Goal: Task Accomplishment & Management: Manage account settings

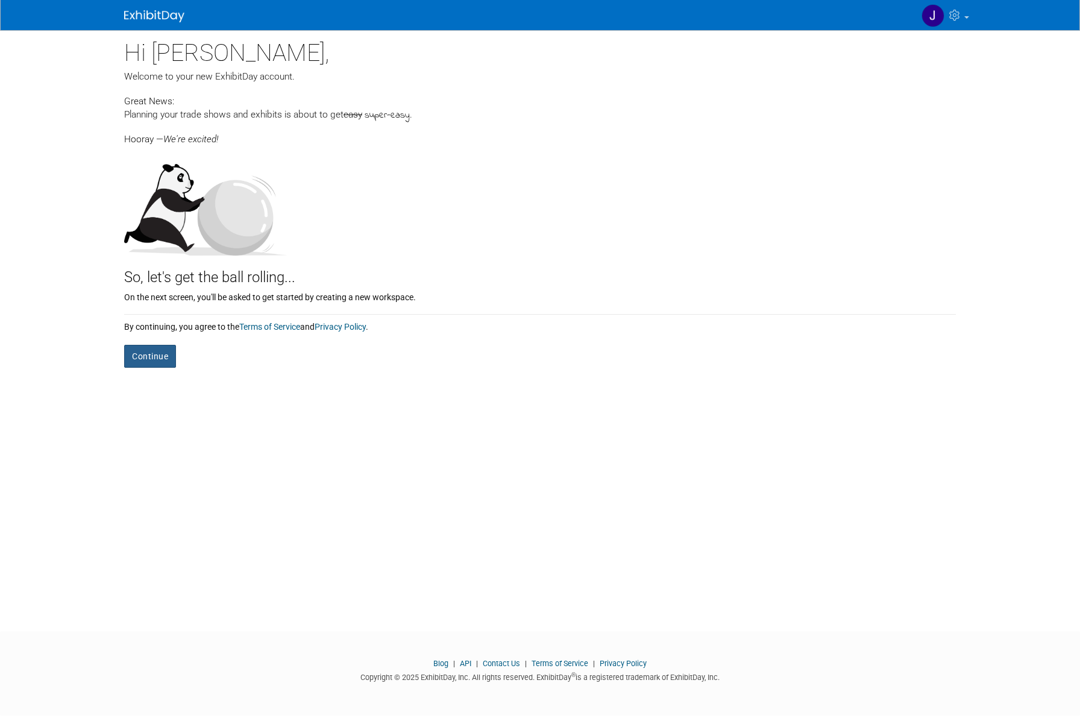
click at [147, 355] on button "Continue" at bounding box center [150, 356] width 52 height 23
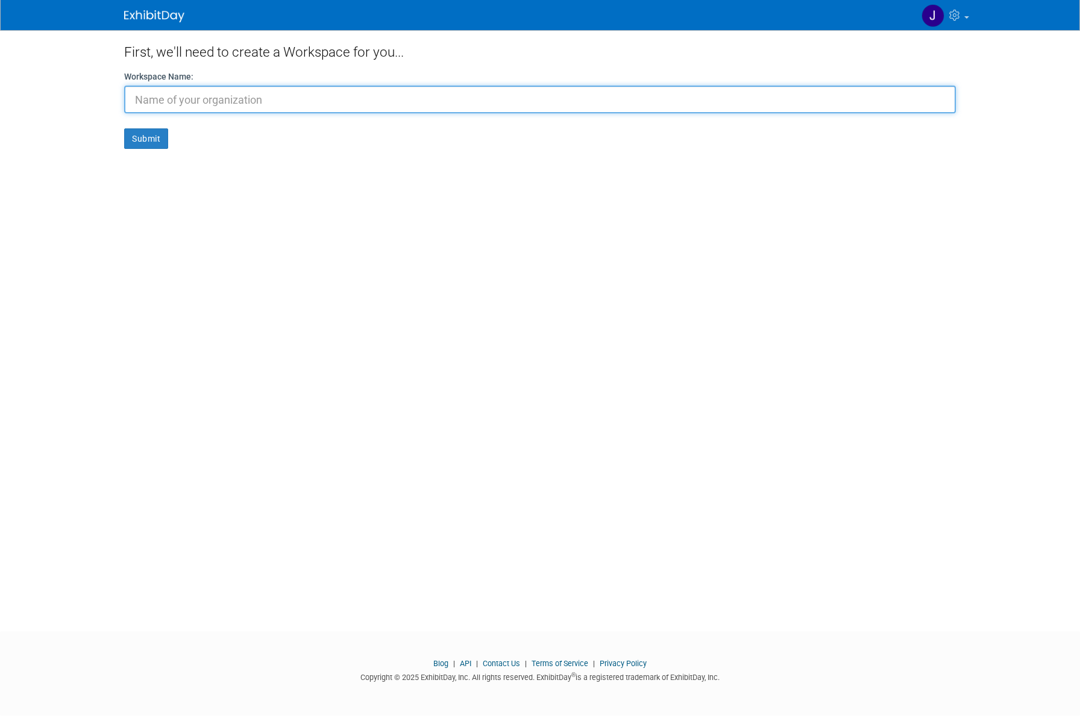
click at [150, 99] on input "text" at bounding box center [540, 100] width 832 height 28
type input "N/A"
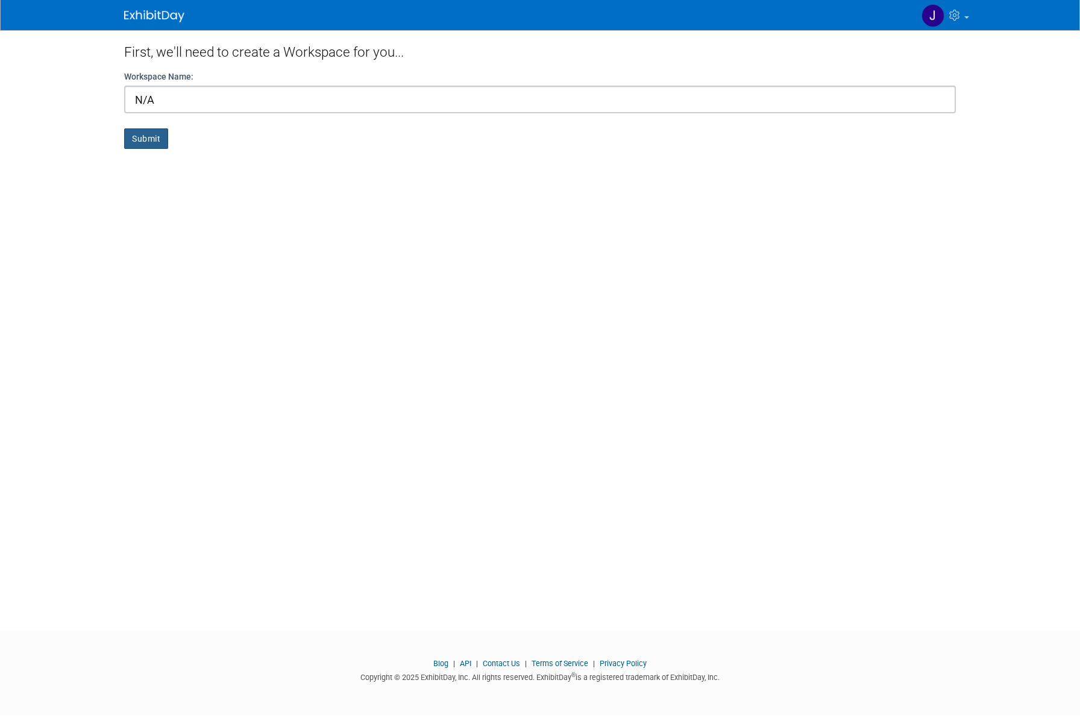
click at [154, 142] on button "Submit" at bounding box center [146, 138] width 44 height 21
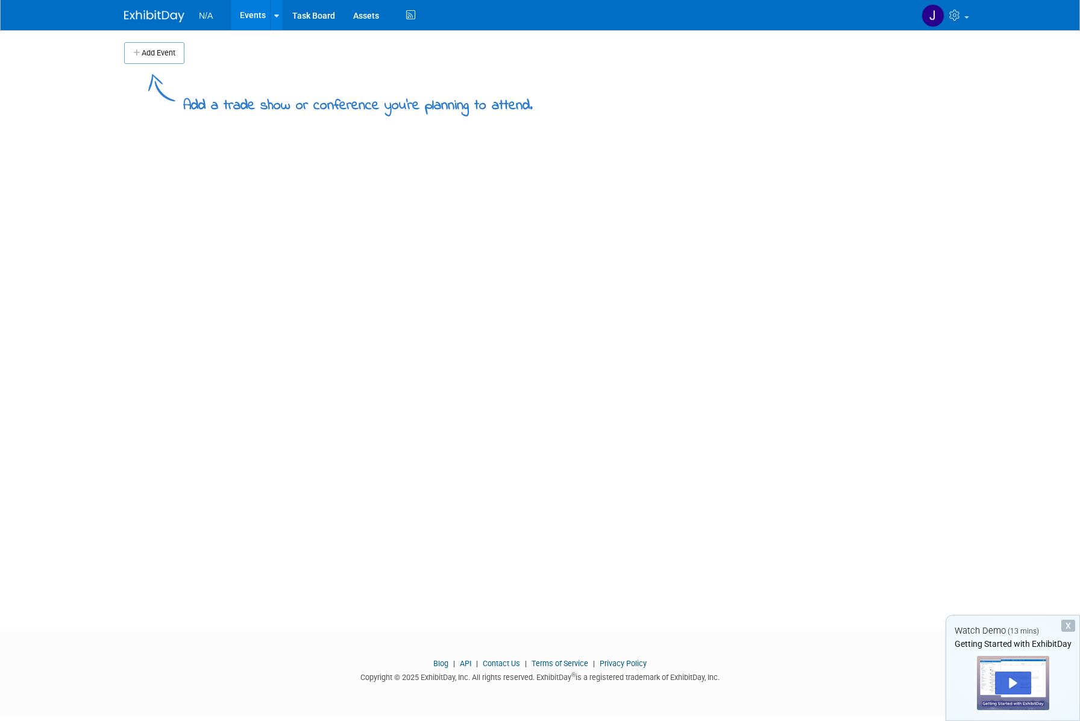
click at [1069, 627] on div "X" at bounding box center [1069, 626] width 14 height 12
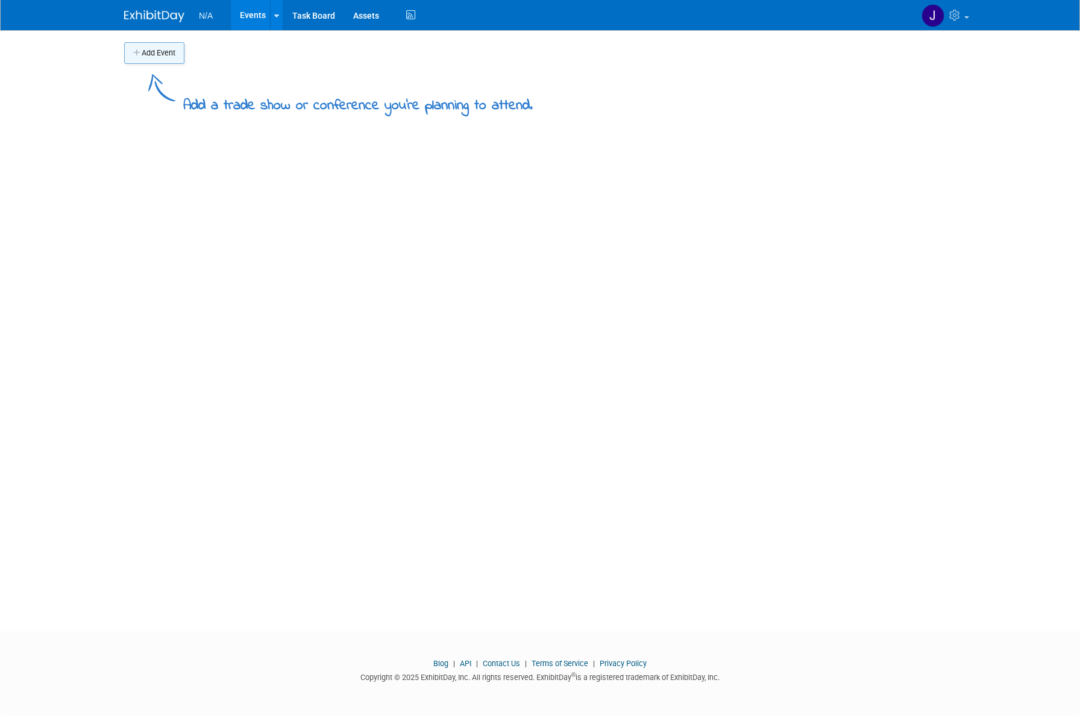
click at [143, 58] on button "Add Event" at bounding box center [154, 53] width 60 height 22
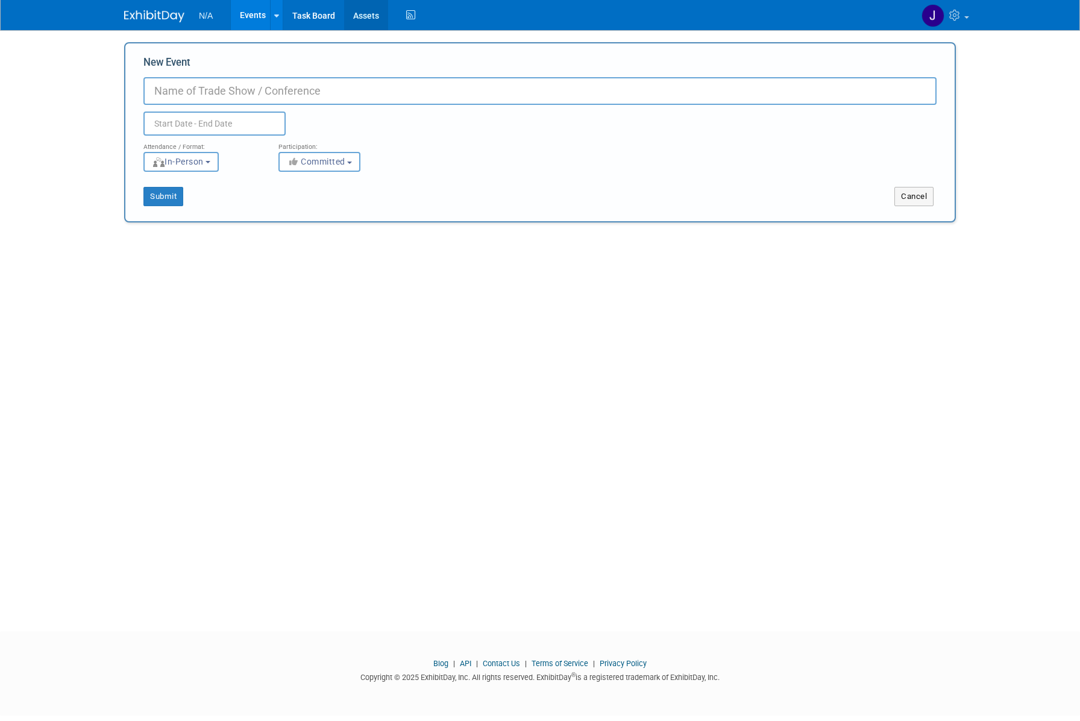
click at [364, 17] on link "Assets" at bounding box center [366, 15] width 44 height 30
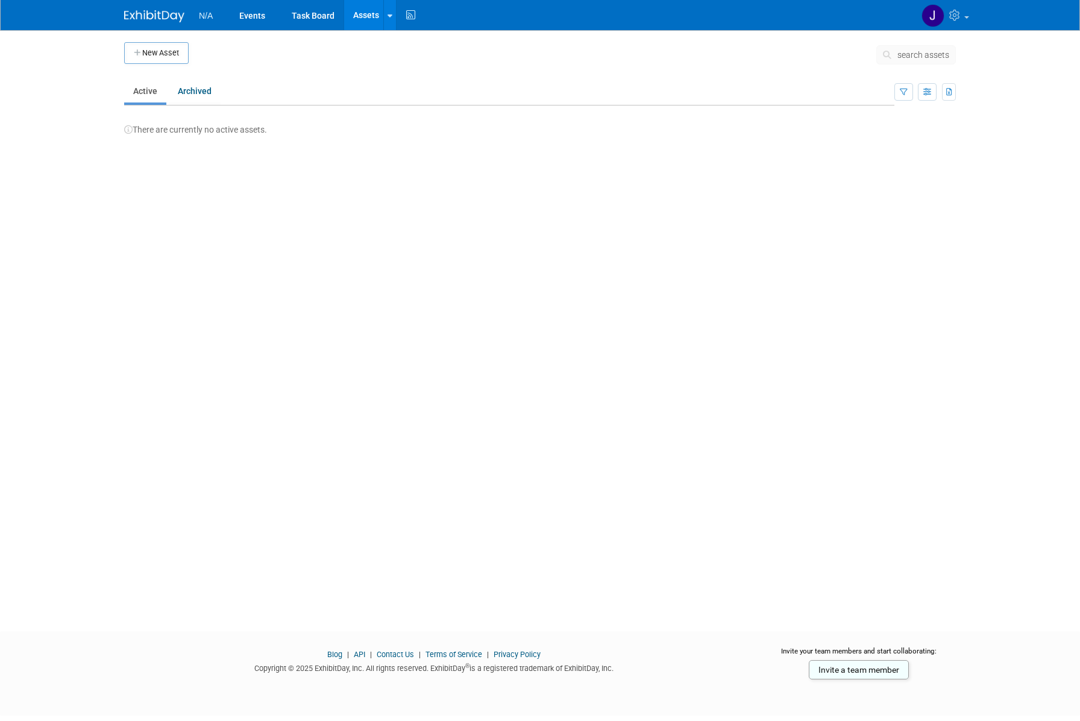
click at [169, 10] on link at bounding box center [161, 10] width 75 height 10
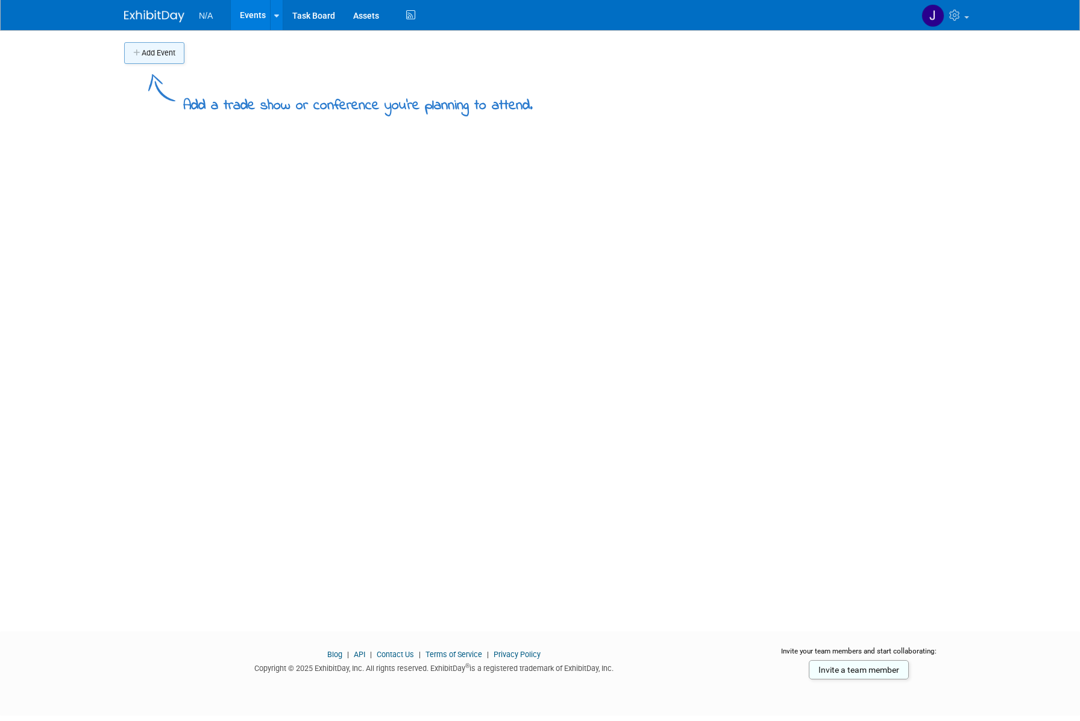
click at [148, 55] on button "Add Event" at bounding box center [154, 53] width 60 height 22
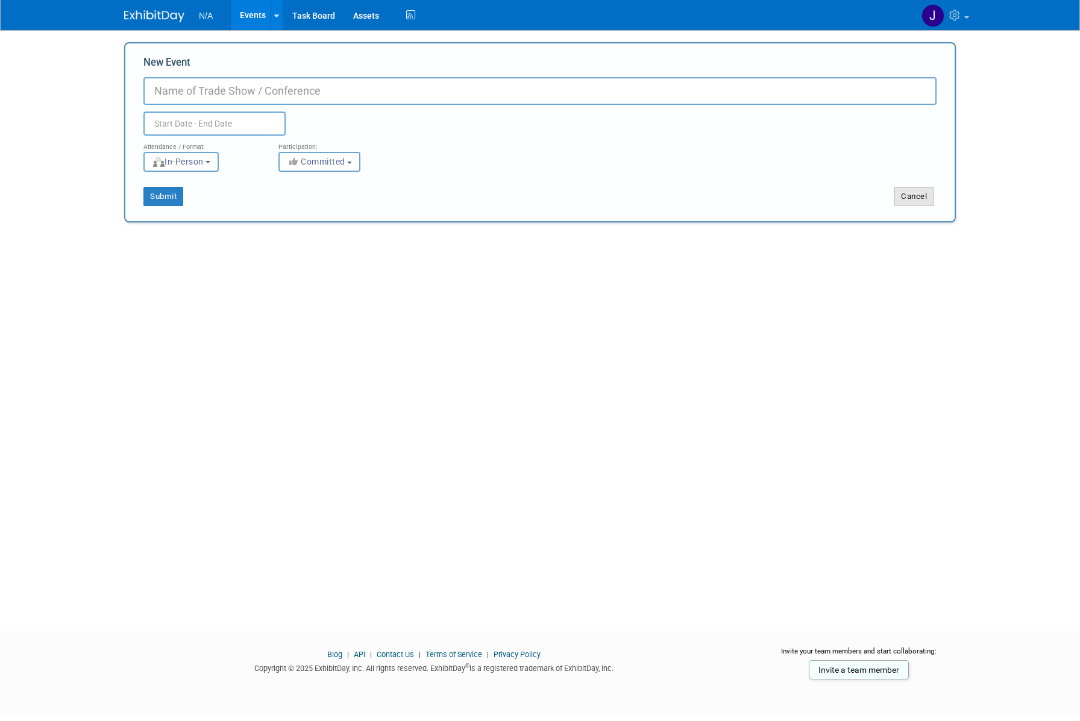
click at [923, 195] on button "Cancel" at bounding box center [914, 196] width 39 height 19
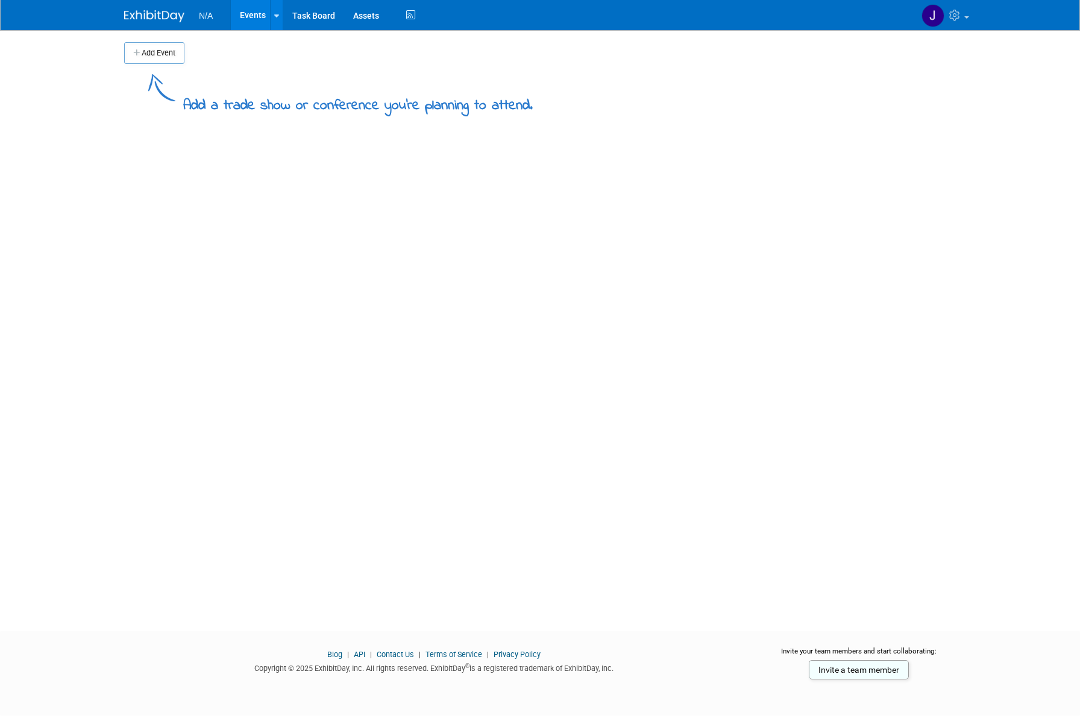
click at [127, 14] on img at bounding box center [154, 16] width 60 height 12
drag, startPoint x: 168, startPoint y: 125, endPoint x: 345, endPoint y: 462, distance: 381.6
click at [341, 456] on div "Add Event Add a trade show or conference you're planning to attend. New Event D…" at bounding box center [540, 319] width 850 height 579
click at [324, 653] on div "Blog | API | Contact Us | Terms of Service | Privacy Policy Copyright © 2025 Ex…" at bounding box center [434, 665] width 638 height 32
click at [333, 657] on link "Blog" at bounding box center [334, 654] width 15 height 9
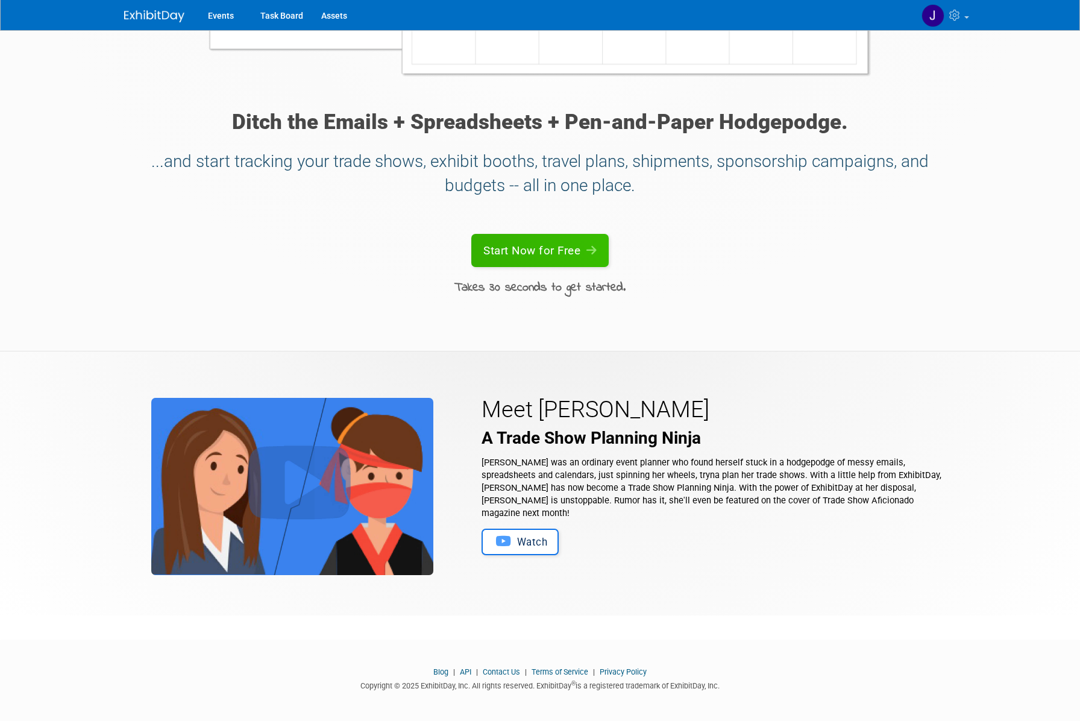
scroll to position [2610, 0]
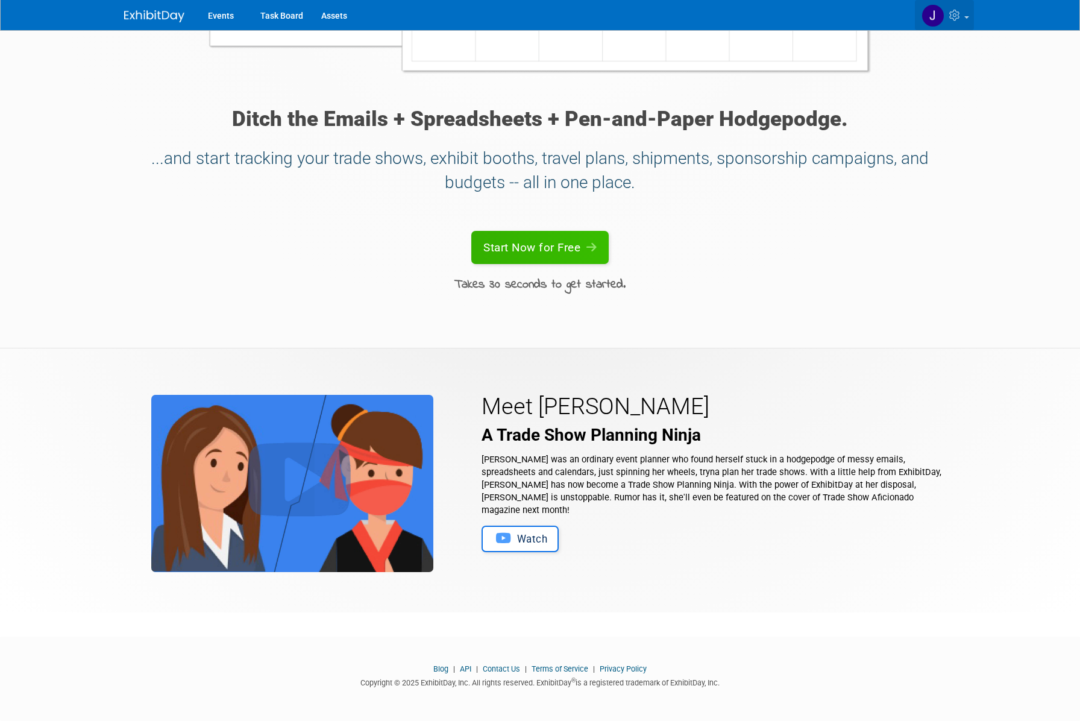
click at [959, 17] on icon at bounding box center [957, 15] width 14 height 11
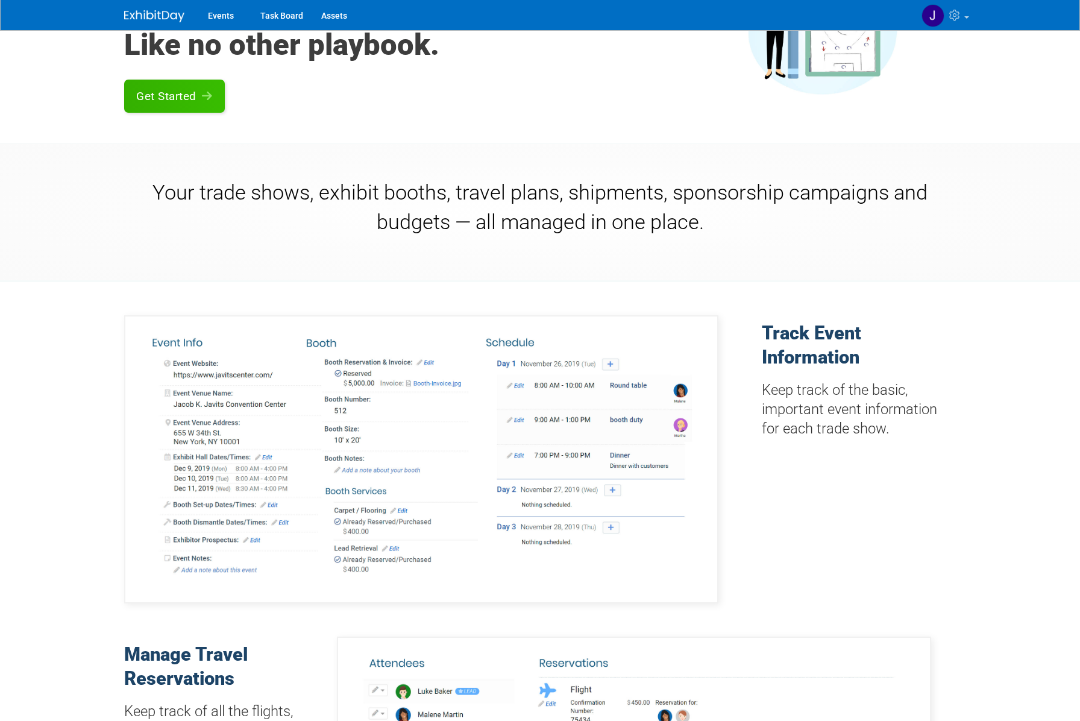
scroll to position [0, 0]
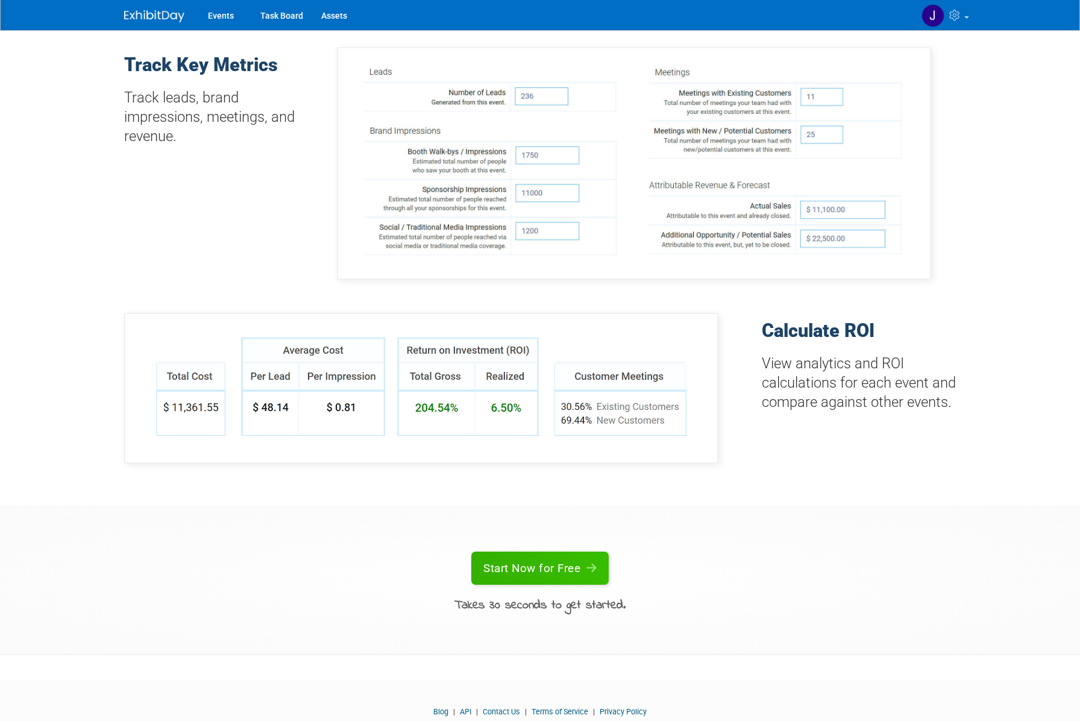
scroll to position [646, 0]
